Goal: Transaction & Acquisition: Purchase product/service

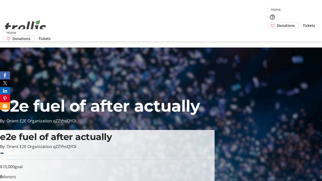
click at [277, 23] on span "Donations" at bounding box center [286, 25] width 18 height 5
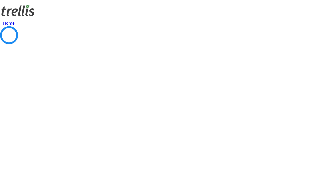
select select "CA"
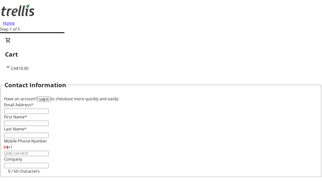
click at [51, 97] on button "Log in" at bounding box center [44, 99] width 13 height 5
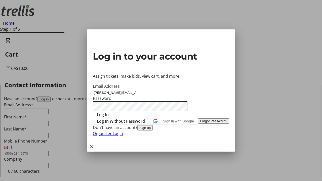
type input "[PERSON_NAME][EMAIL_ADDRESS][DOMAIN_NAME]"
click at [109, 112] on span "Log In" at bounding box center [103, 115] width 12 height 6
